Goal: Find specific page/section: Find specific page/section

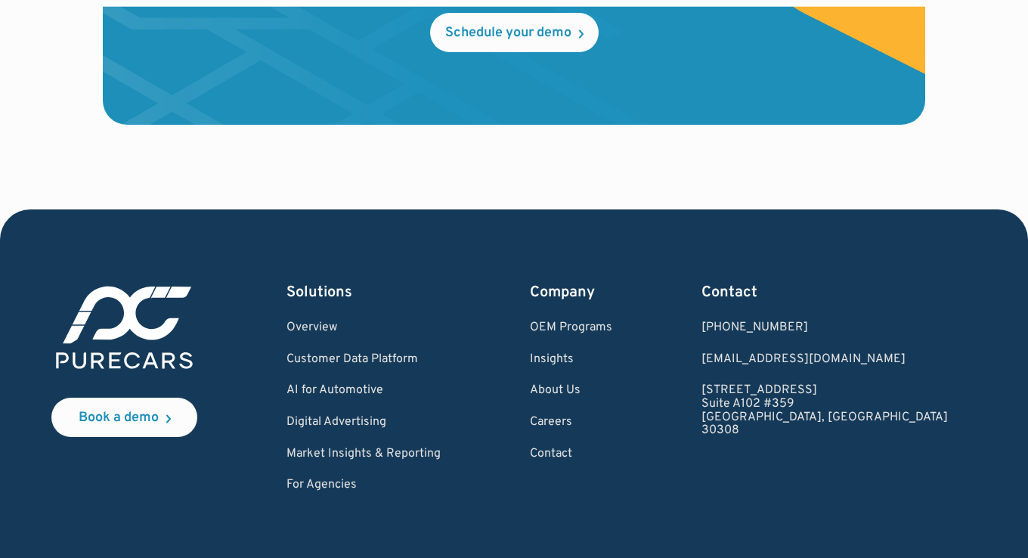
scroll to position [4561, 0]
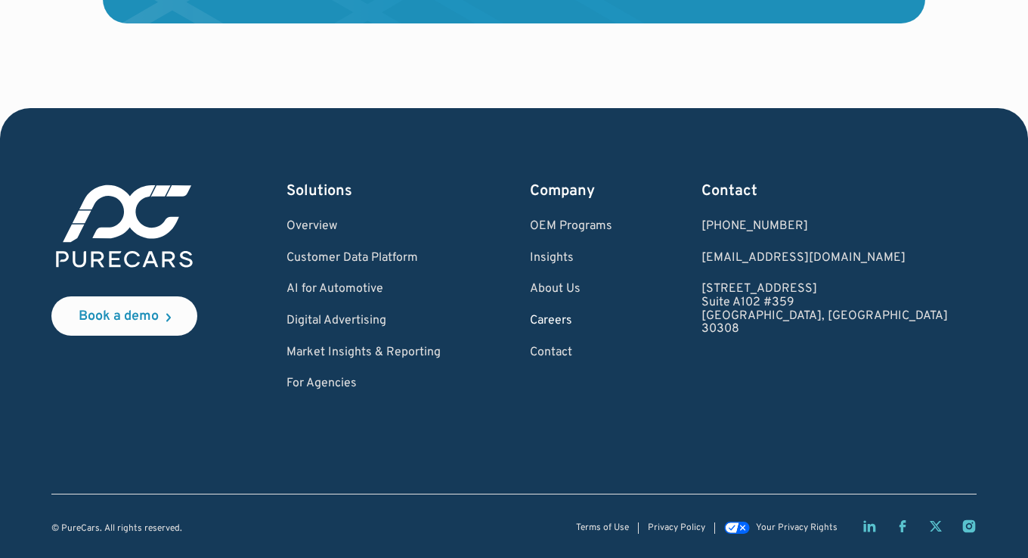
click at [612, 323] on link "Careers" at bounding box center [571, 321] width 82 height 14
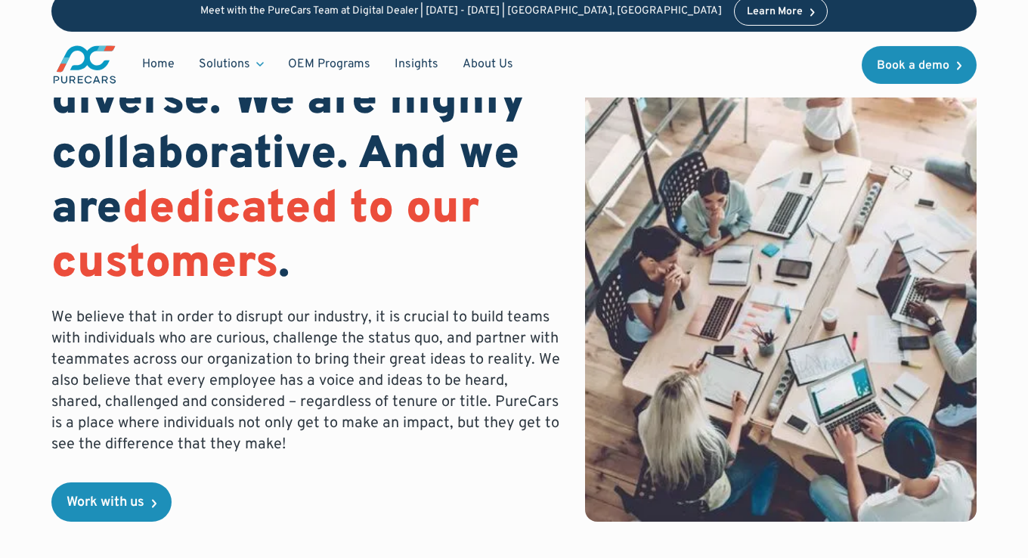
scroll to position [183, 0]
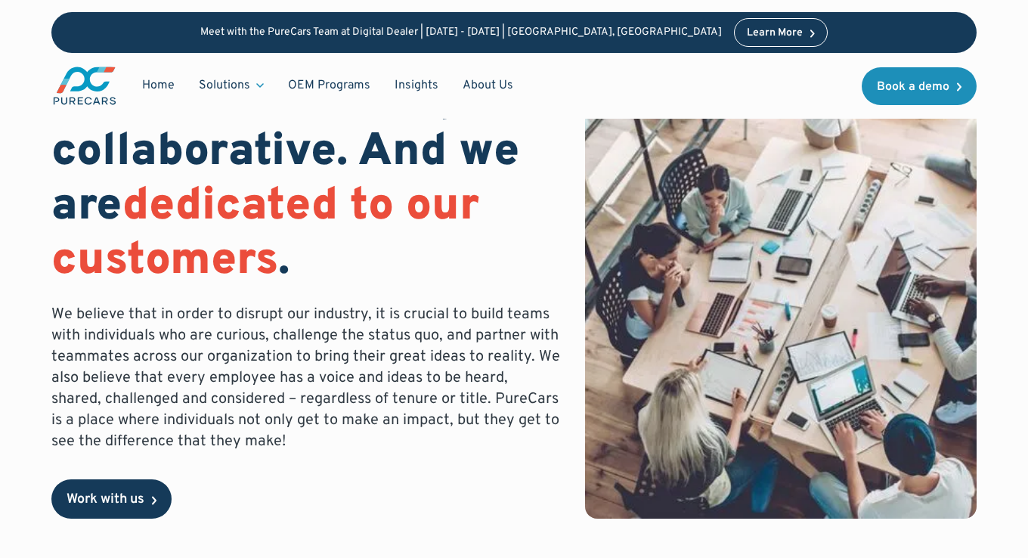
click at [110, 501] on div "Work with us" at bounding box center [106, 500] width 78 height 14
click at [120, 505] on div "Work with us" at bounding box center [106, 500] width 78 height 14
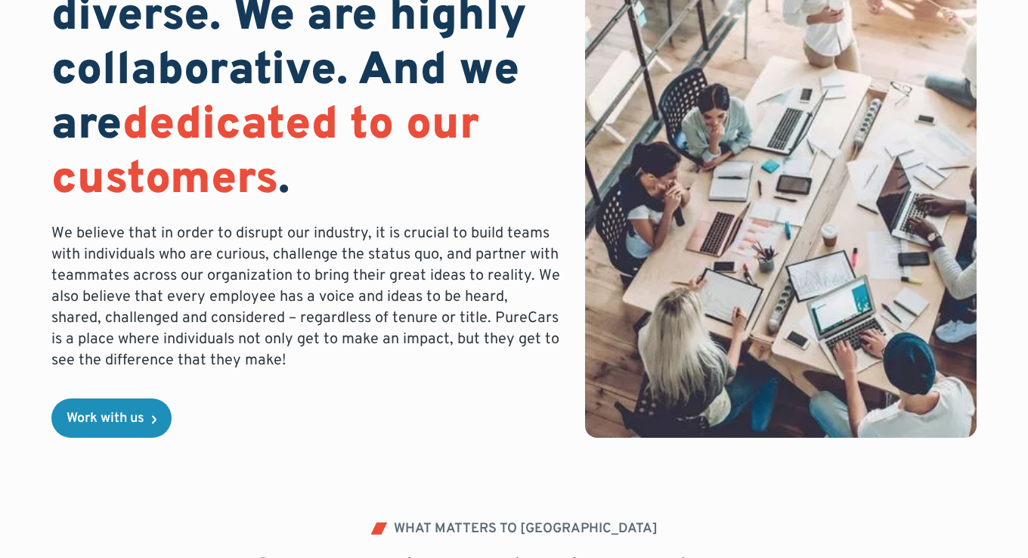
scroll to position [253, 0]
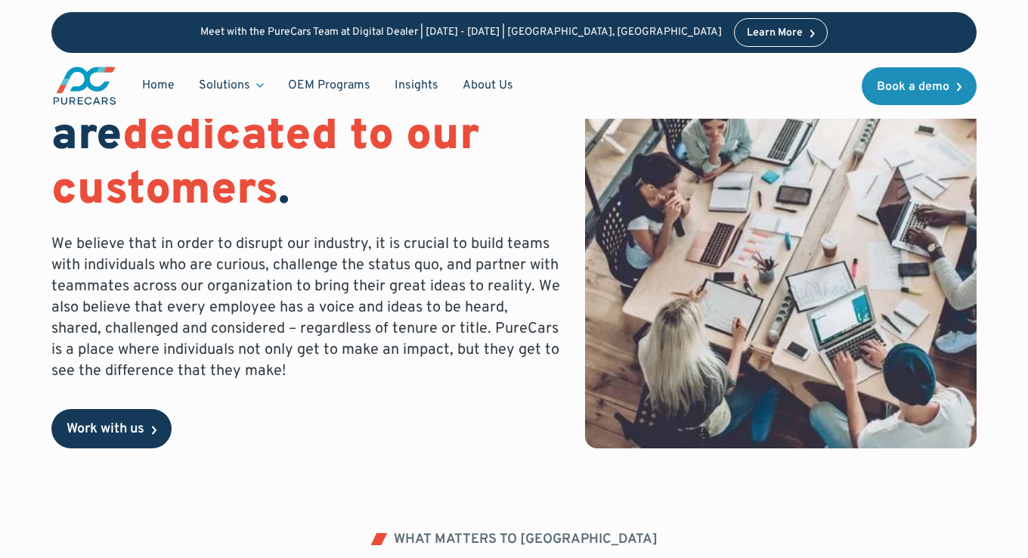
click at [99, 430] on div "Work with us" at bounding box center [106, 429] width 78 height 14
